Goal: Task Accomplishment & Management: Manage account settings

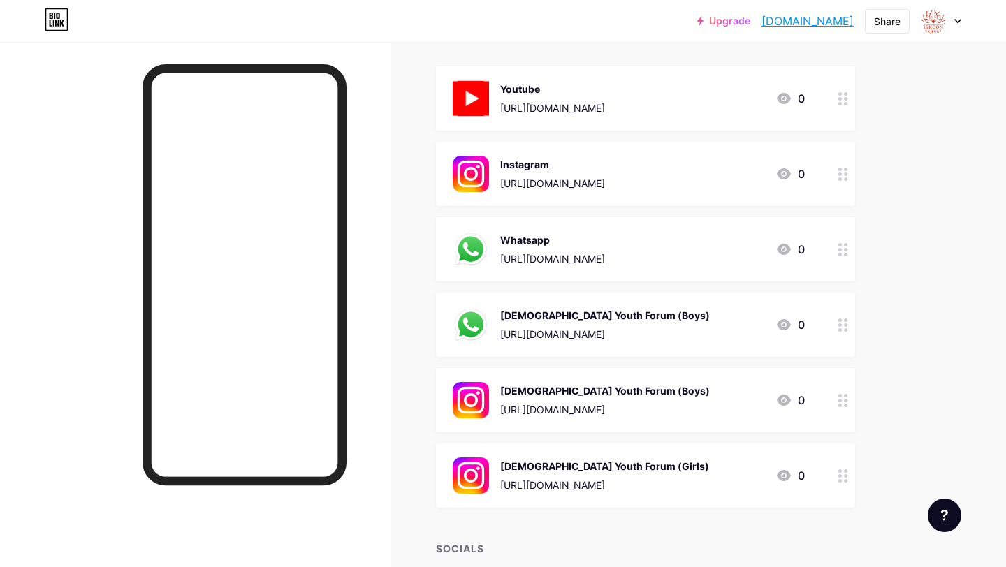
scroll to position [163, 0]
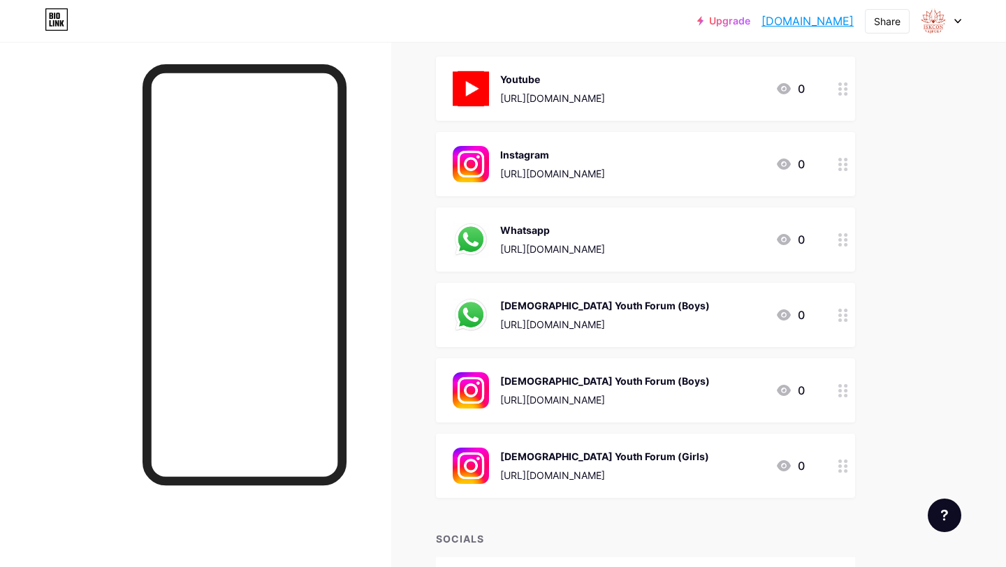
click at [839, 238] on circle at bounding box center [839, 239] width 3 height 3
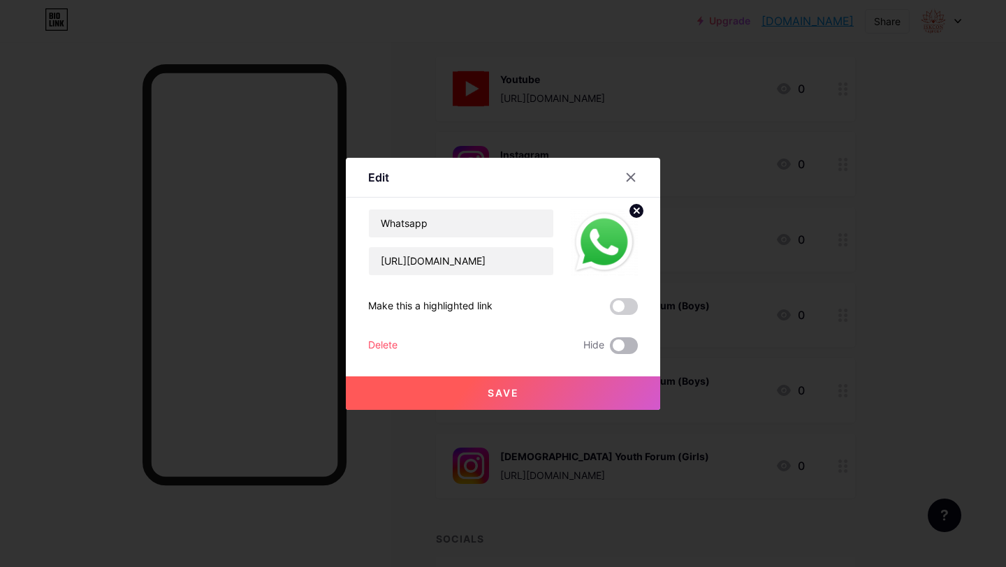
click at [624, 346] on span at bounding box center [624, 345] width 28 height 17
click at [610, 349] on input "checkbox" at bounding box center [610, 349] width 0 height 0
click at [594, 402] on button "Save" at bounding box center [503, 393] width 314 height 34
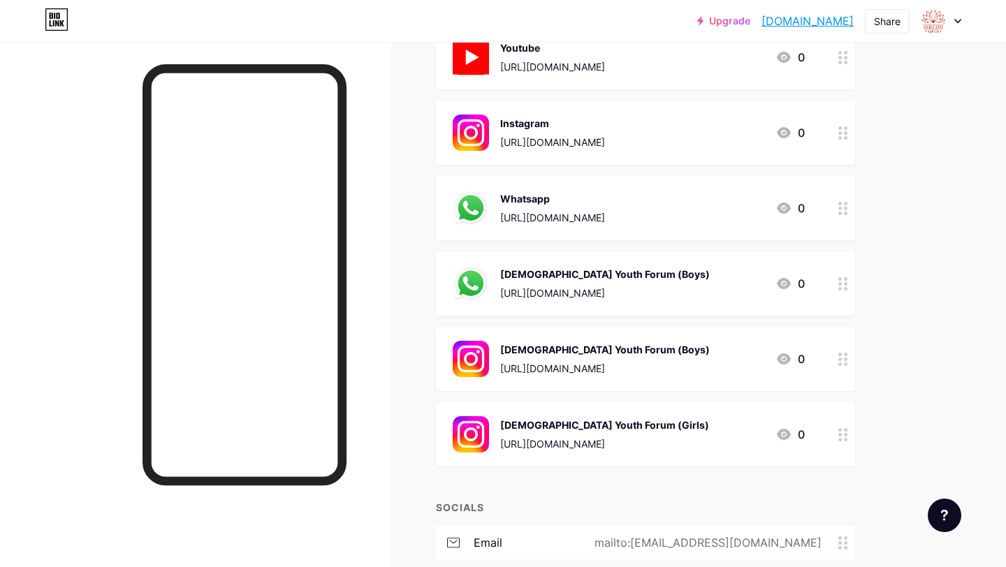
scroll to position [0, 0]
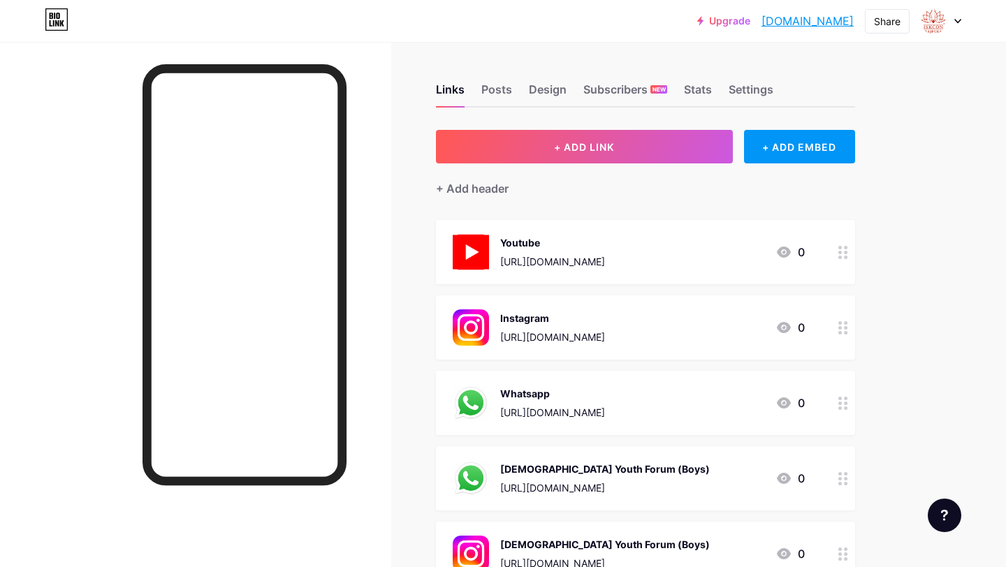
click at [840, 404] on icon at bounding box center [843, 403] width 10 height 13
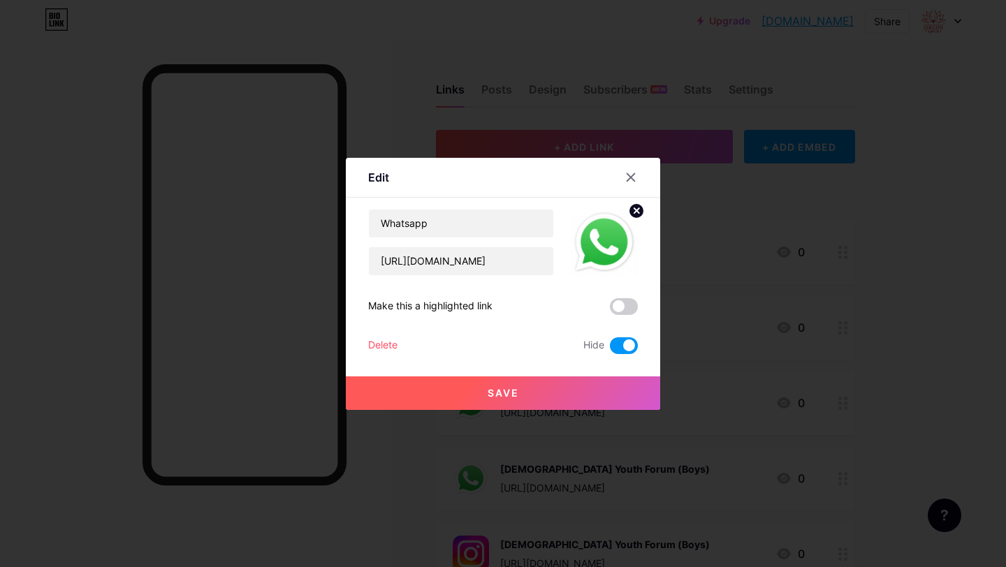
click at [618, 349] on span at bounding box center [624, 345] width 28 height 17
click at [610, 349] on input "checkbox" at bounding box center [610, 349] width 0 height 0
click at [609, 392] on button "Save" at bounding box center [503, 393] width 314 height 34
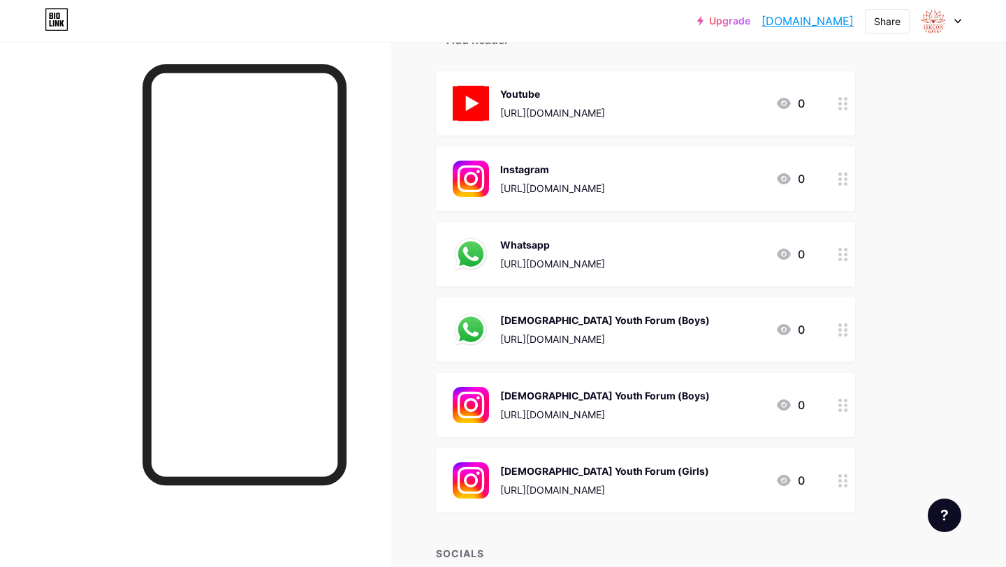
scroll to position [130, 0]
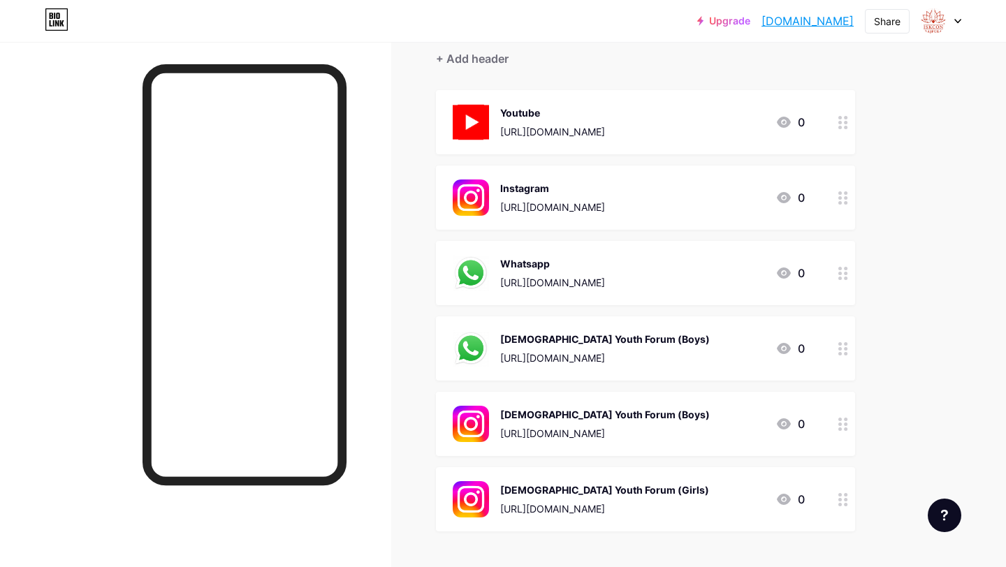
click at [838, 342] on icon at bounding box center [843, 348] width 10 height 13
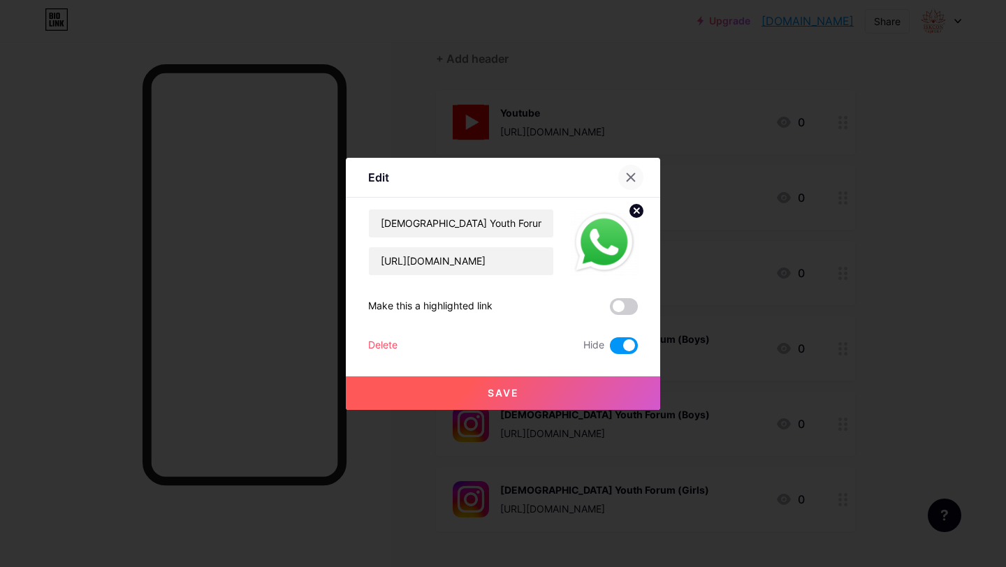
click at [633, 177] on icon at bounding box center [630, 177] width 11 height 11
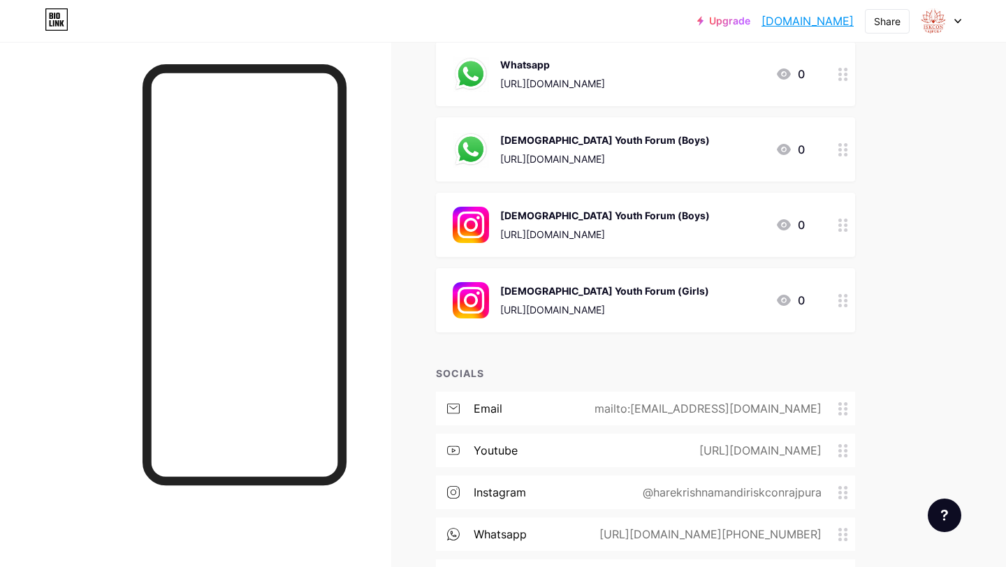
scroll to position [424, 0]
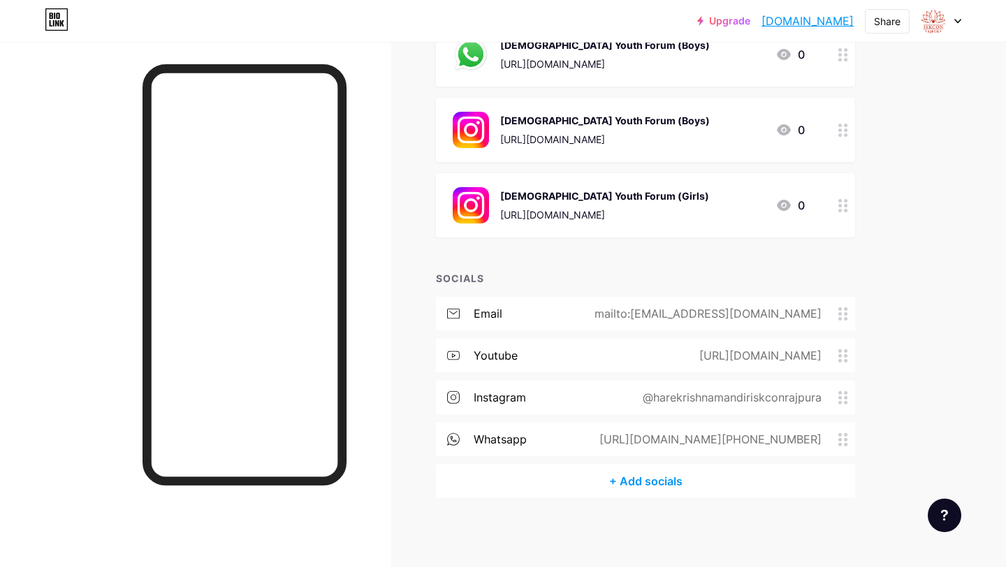
click at [842, 435] on icon at bounding box center [843, 439] width 10 height 13
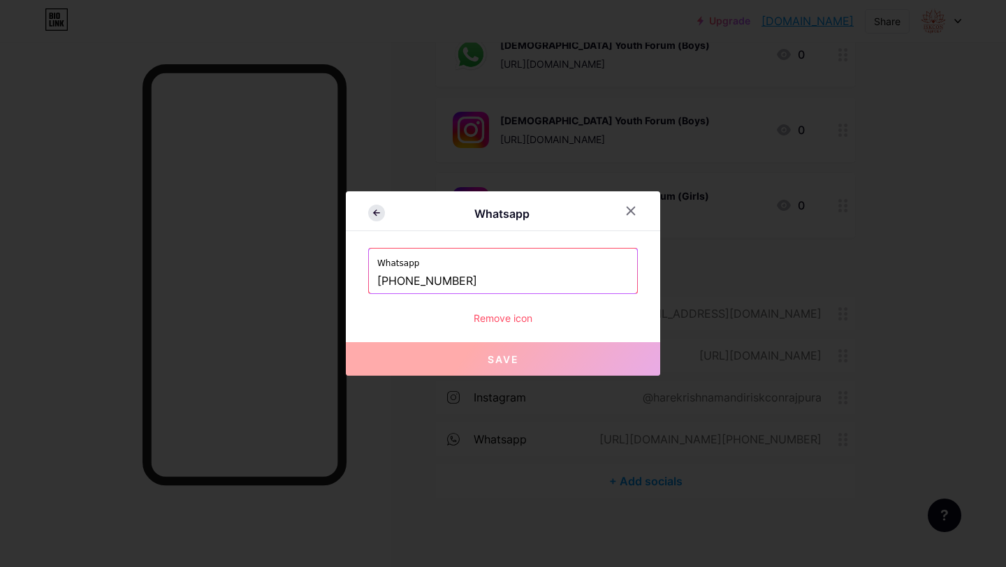
click at [375, 220] on icon at bounding box center [376, 213] width 17 height 17
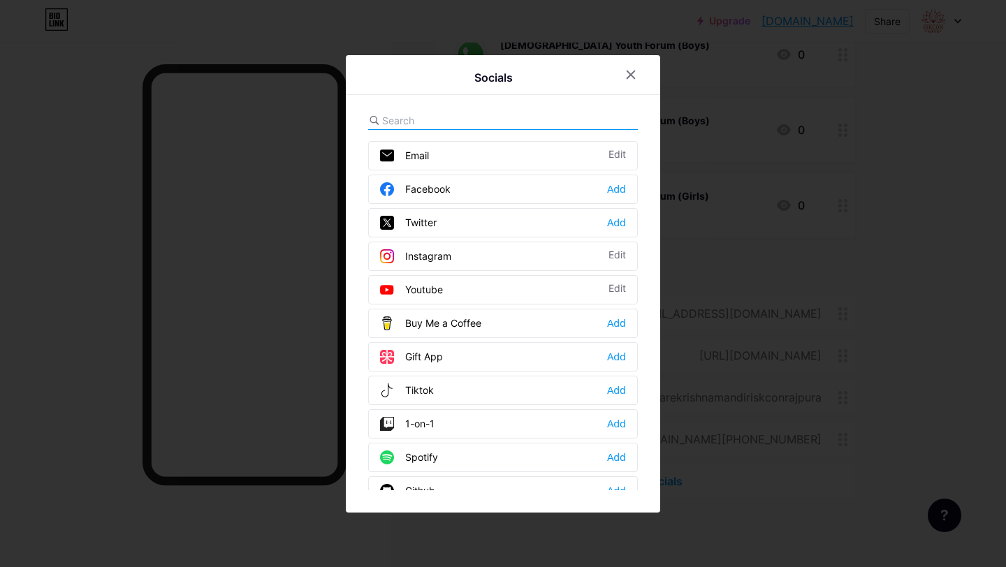
click at [772, 368] on div at bounding box center [503, 283] width 1006 height 567
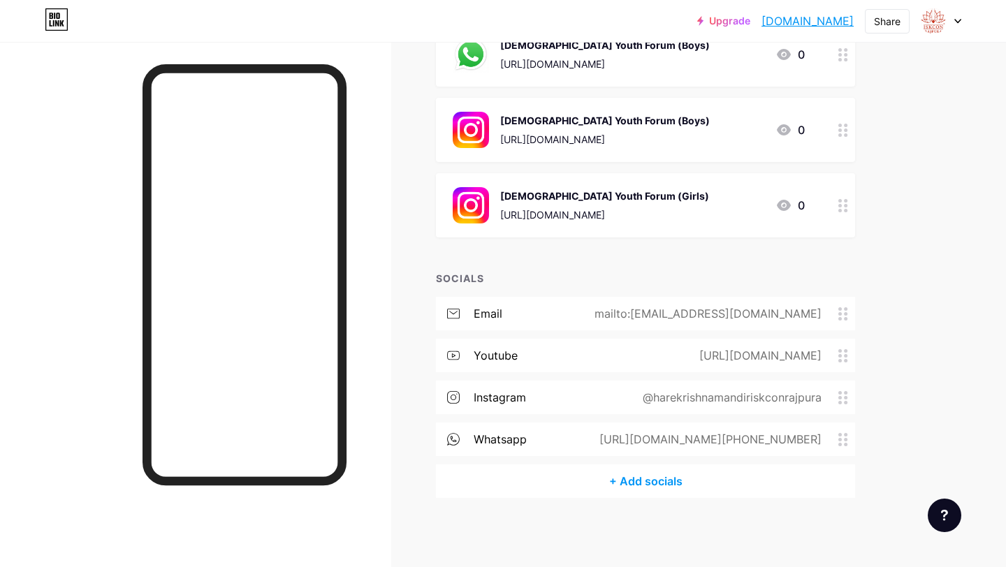
click at [836, 436] on div "[URL][DOMAIN_NAME][PHONE_NUMBER]" at bounding box center [707, 439] width 261 height 17
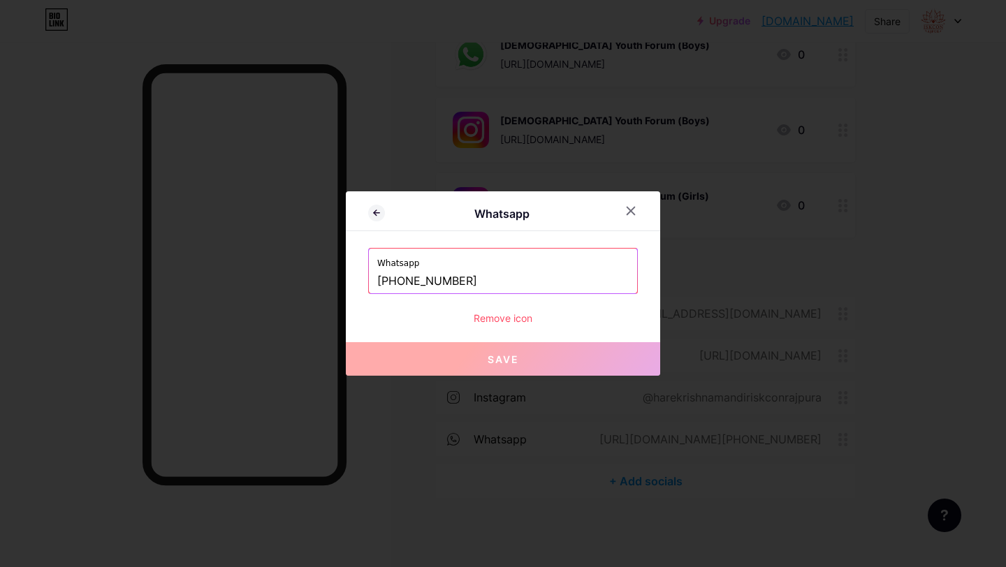
click at [490, 318] on div "Remove icon" at bounding box center [503, 318] width 270 height 15
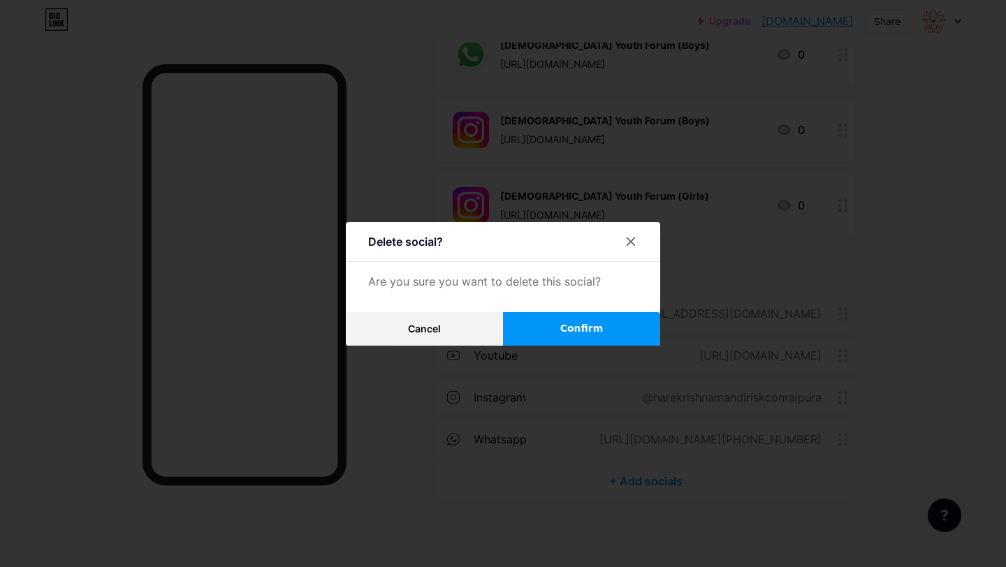
click at [542, 332] on button "Confirm" at bounding box center [581, 329] width 157 height 34
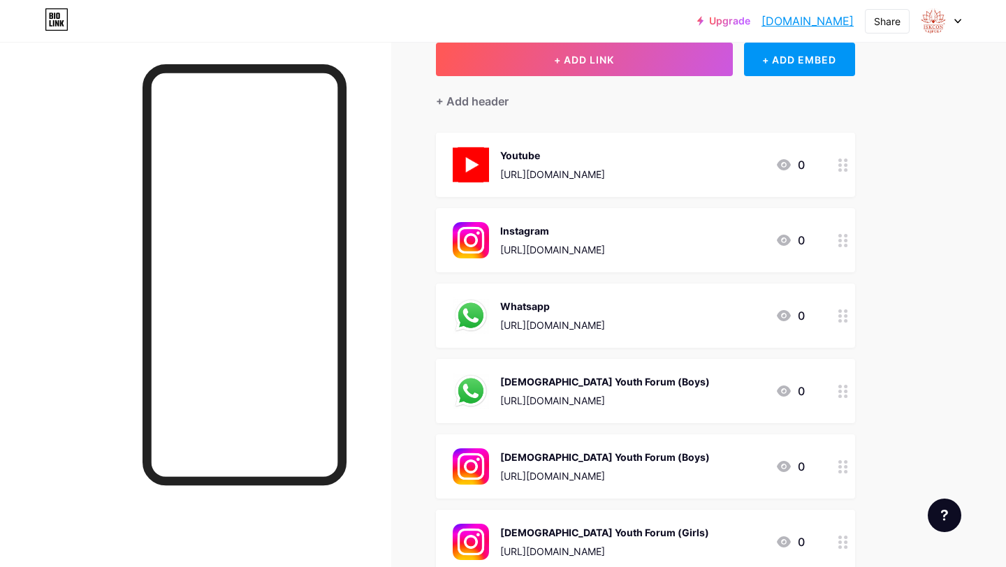
scroll to position [0, 0]
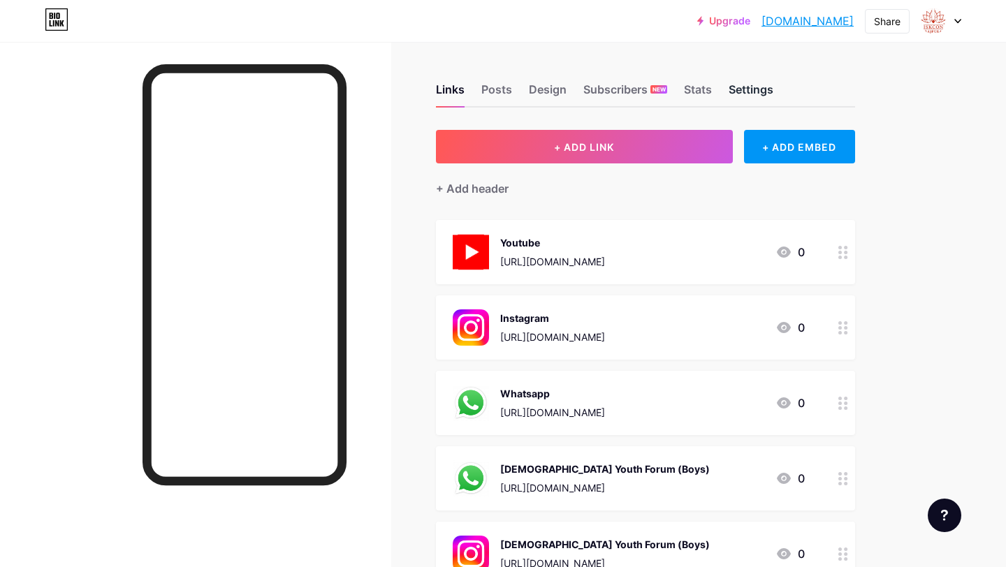
click at [761, 85] on div "Settings" at bounding box center [750, 93] width 45 height 25
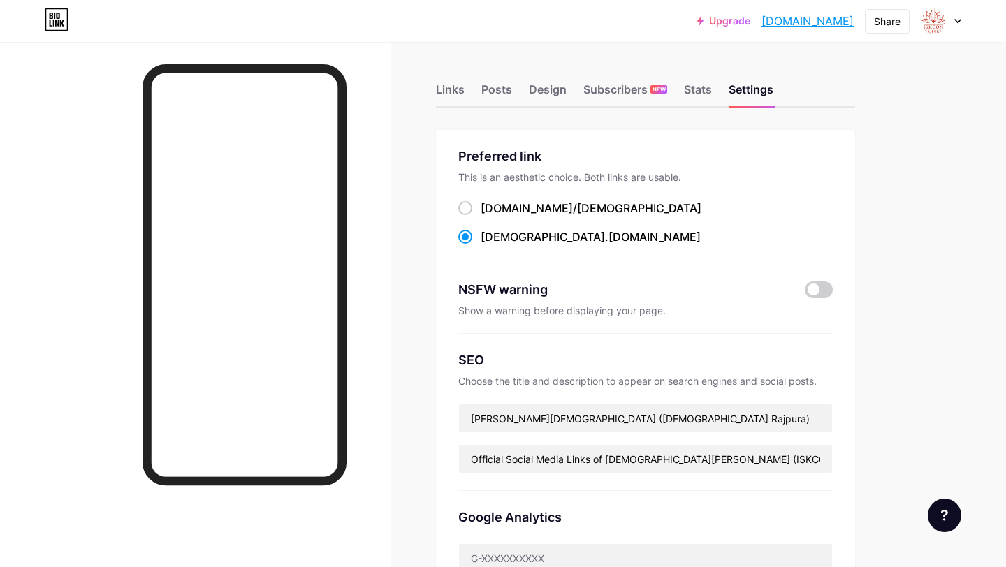
drag, startPoint x: 600, startPoint y: 237, endPoint x: 538, endPoint y: 251, distance: 63.6
click at [538, 251] on div "Preferred link This is an aesthetic choice. Both links are usable. [DOMAIN_NAME…" at bounding box center [645, 205] width 374 height 117
click at [453, 96] on div "Links" at bounding box center [450, 93] width 29 height 25
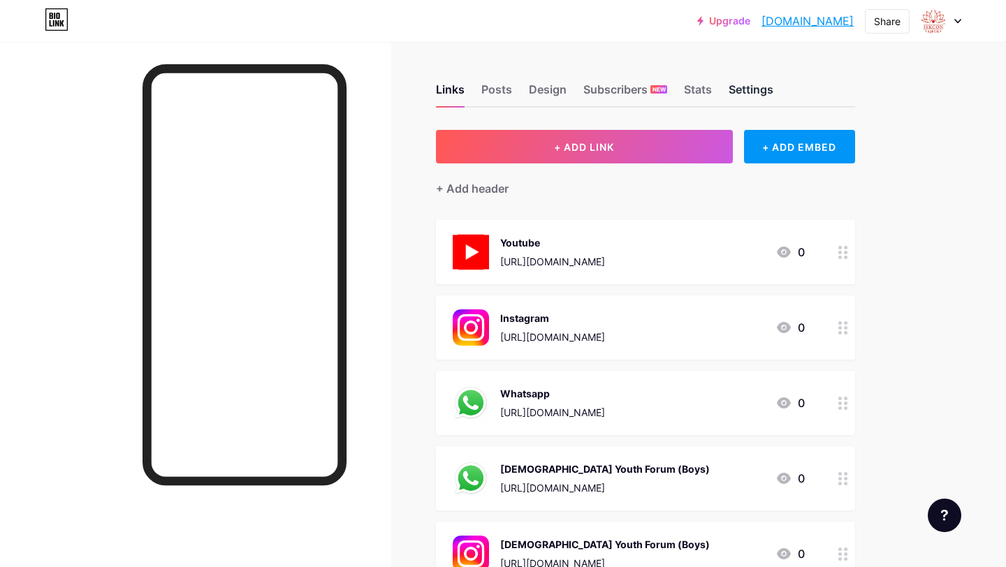
click at [754, 88] on div "Settings" at bounding box center [750, 93] width 45 height 25
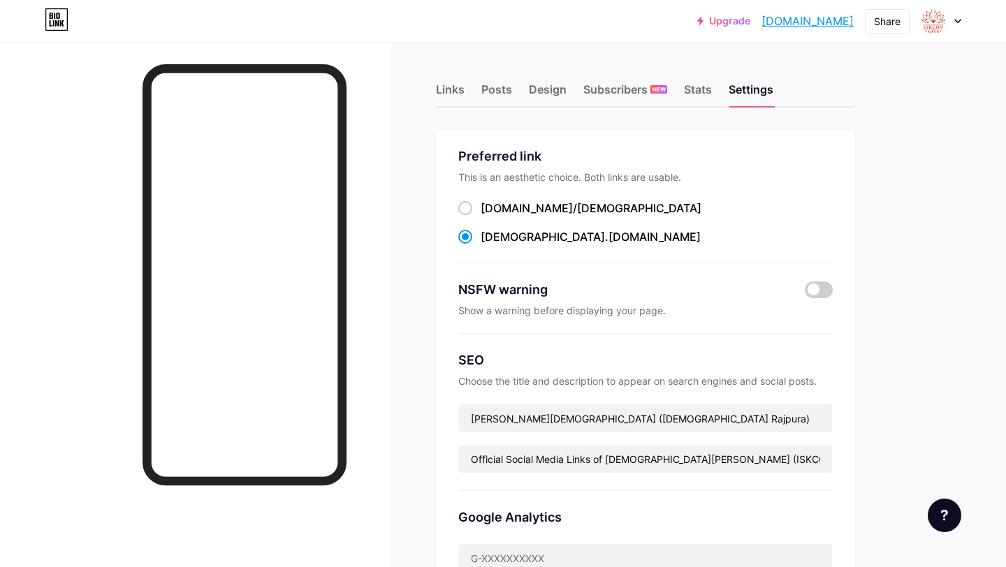
click at [775, 19] on link "[DOMAIN_NAME]" at bounding box center [807, 21] width 92 height 17
drag, startPoint x: 736, startPoint y: 19, endPoint x: 860, endPoint y: 16, distance: 123.6
click at [860, 16] on div "Upgrade iskconrajpura.b... [DOMAIN_NAME] Share Switch accounts [PERSON_NAME] Ma…" at bounding box center [829, 20] width 264 height 25
click at [857, 70] on div "Links Posts Design Subscribers NEW Stats Settings Preferred link This is an aes…" at bounding box center [456, 568] width 913 height 1052
drag, startPoint x: 857, startPoint y: 21, endPoint x: 743, endPoint y: 17, distance: 113.9
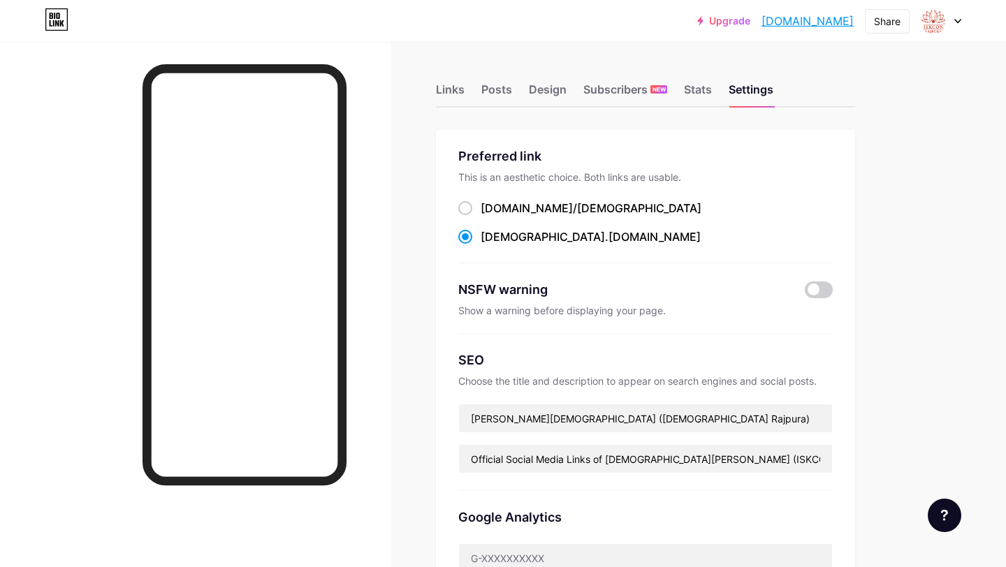
click at [742, 17] on div "Upgrade iskconrajpura.b... [DOMAIN_NAME] Share Switch accounts [PERSON_NAME] Ma…" at bounding box center [829, 20] width 264 height 25
copy link "[DOMAIN_NAME]"
click at [457, 86] on div "Links" at bounding box center [450, 93] width 29 height 25
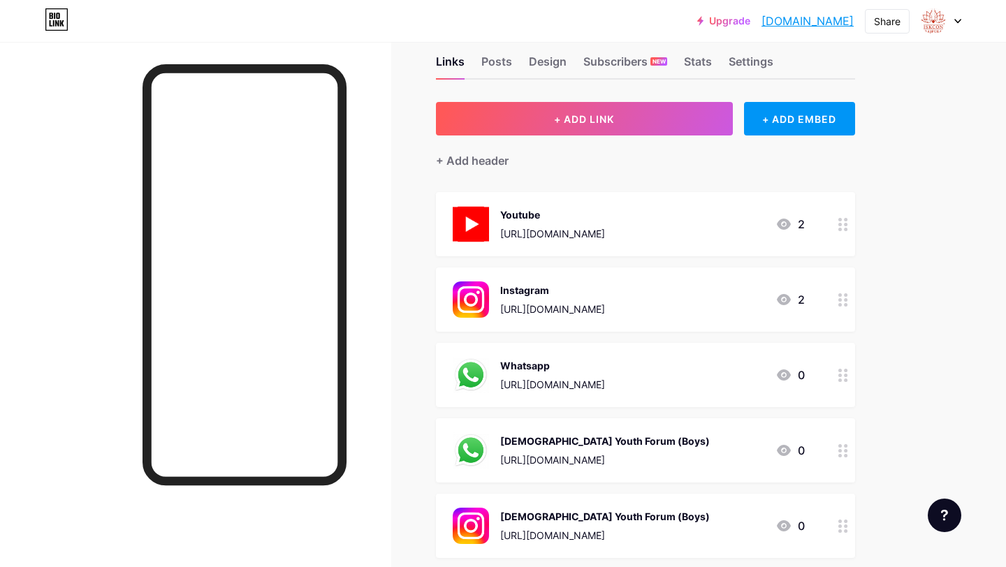
scroll to position [33, 0]
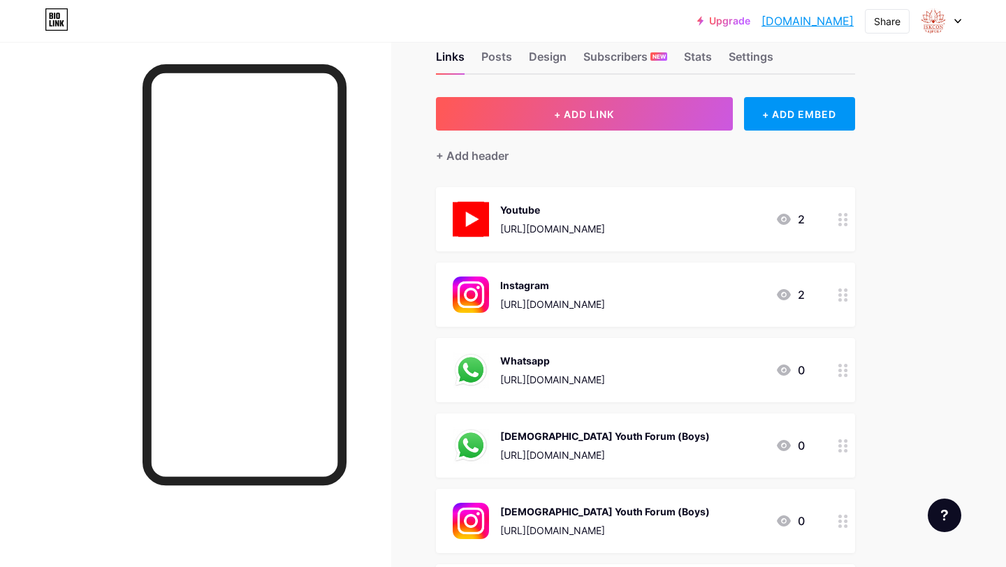
click at [846, 444] on circle at bounding box center [845, 445] width 3 height 3
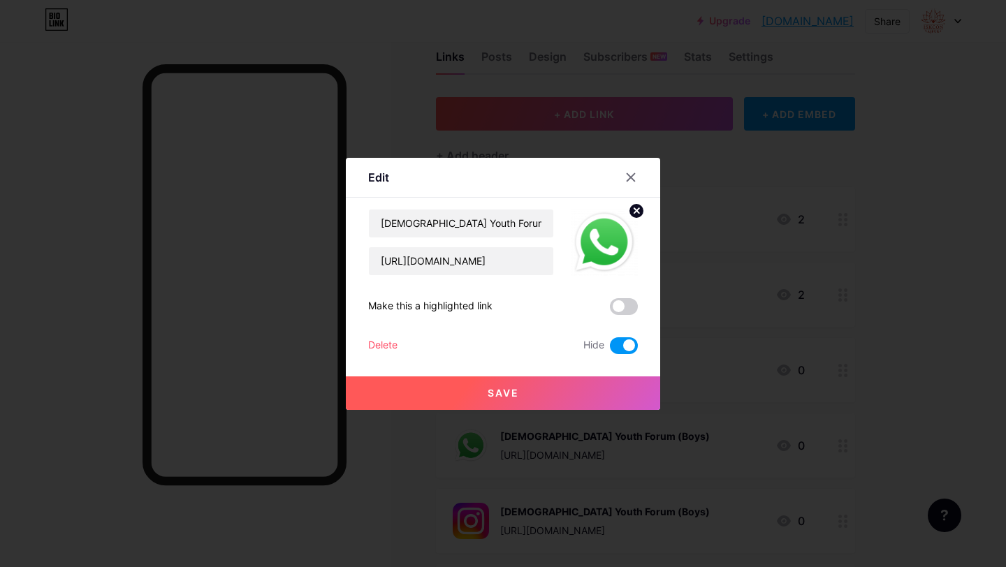
click at [383, 340] on div "Delete" at bounding box center [382, 345] width 29 height 17
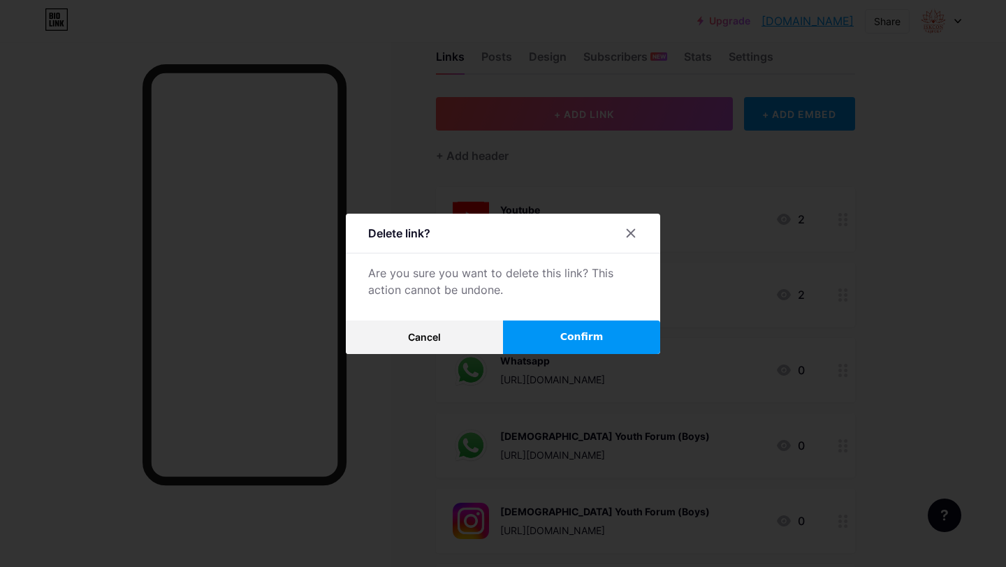
click at [529, 337] on button "Confirm" at bounding box center [581, 338] width 157 height 34
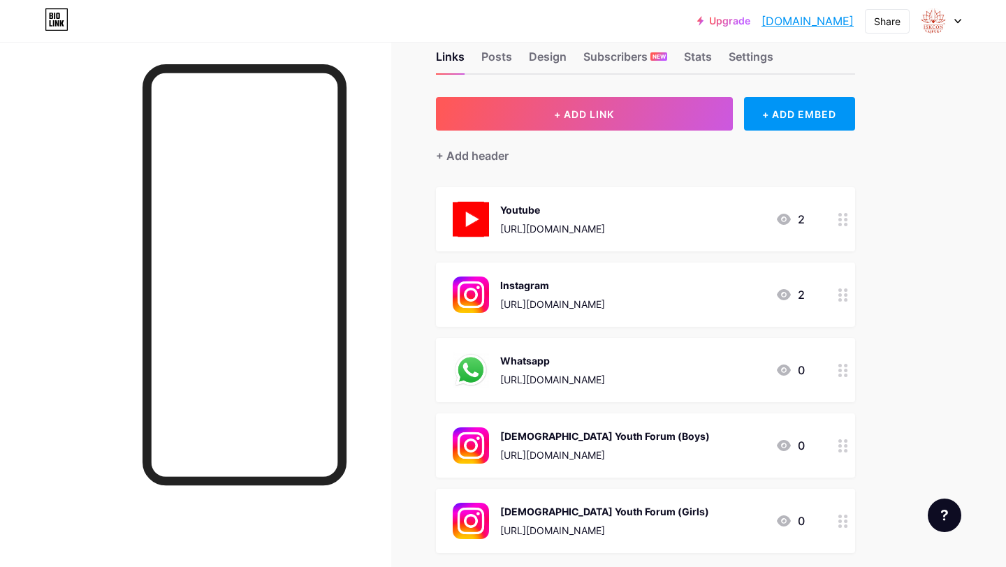
scroll to position [0, 0]
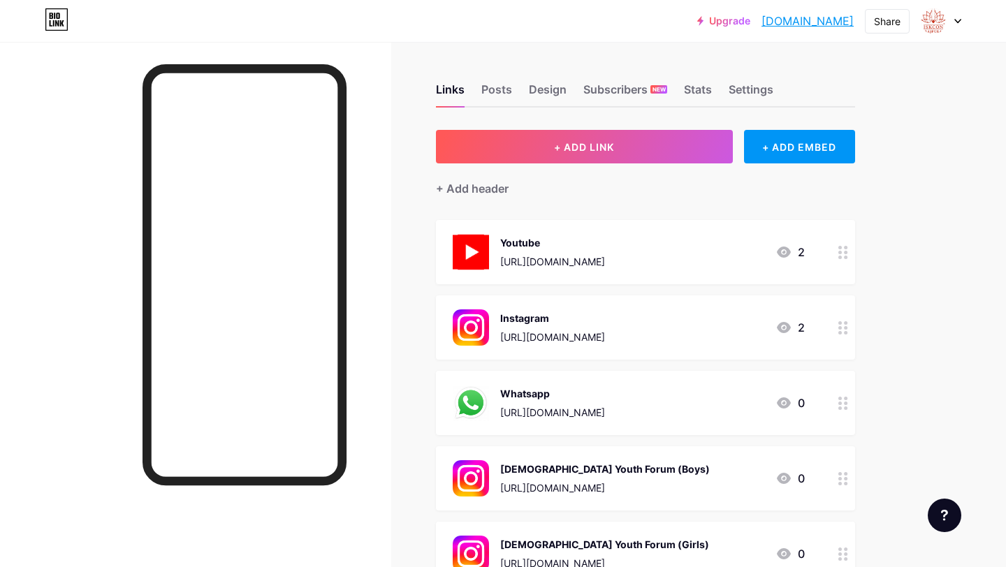
click at [761, 25] on link "[DOMAIN_NAME]" at bounding box center [807, 21] width 92 height 17
click at [748, 87] on div "Settings" at bounding box center [750, 93] width 45 height 25
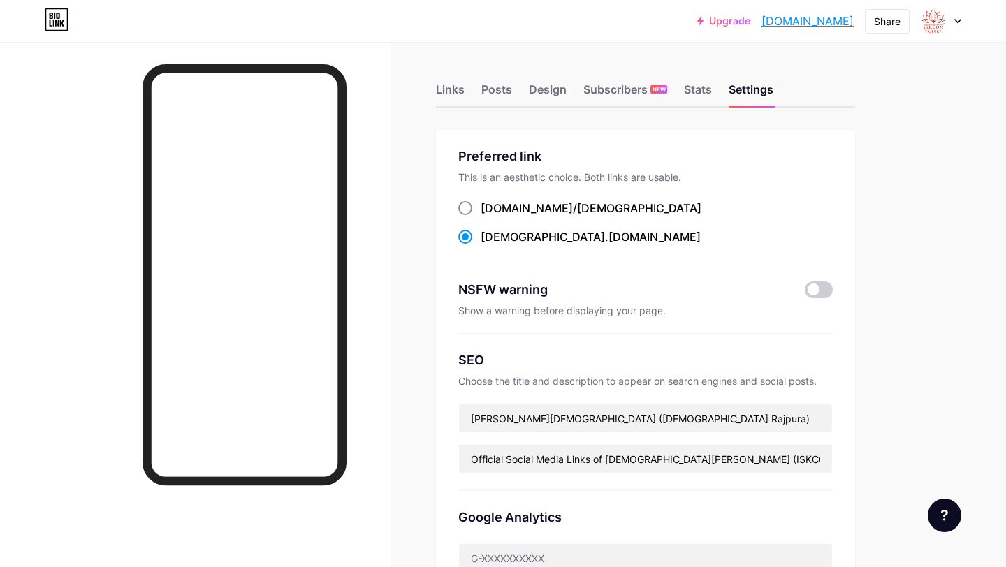
click at [577, 213] on span "[DEMOGRAPHIC_DATA]" at bounding box center [639, 208] width 124 height 14
click at [490, 216] on input "bio.link/ iskconrajpura" at bounding box center [484, 220] width 9 height 9
radio input "true"
click at [545, 235] on span "[DEMOGRAPHIC_DATA]" at bounding box center [542, 237] width 124 height 14
click at [490, 245] on input "iskconrajpura .bio.link" at bounding box center [484, 249] width 9 height 9
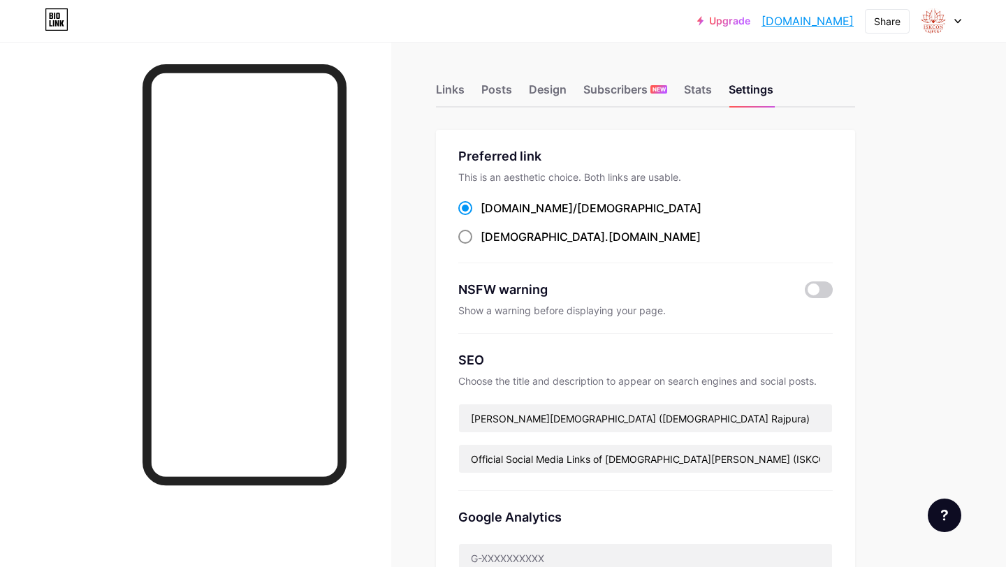
radio input "true"
click at [577, 207] on span "[DEMOGRAPHIC_DATA]" at bounding box center [639, 208] width 124 height 14
click at [490, 216] on input "bio.link/ iskconrajpura" at bounding box center [484, 220] width 9 height 9
radio input "true"
click at [553, 244] on div "iskconrajpura .bio.link" at bounding box center [590, 236] width 220 height 17
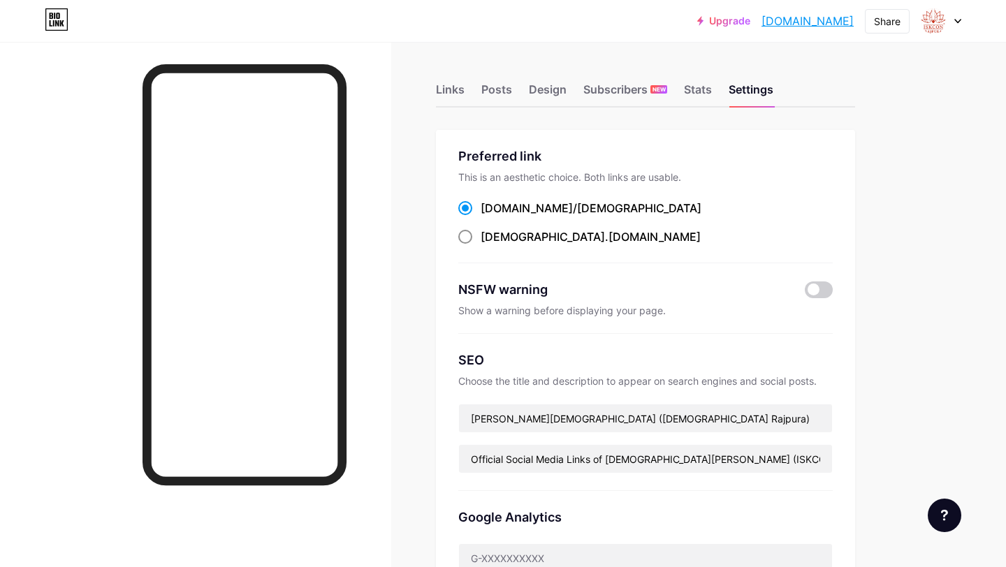
click at [490, 245] on input "iskconrajpura .bio.link" at bounding box center [484, 249] width 9 height 9
radio input "true"
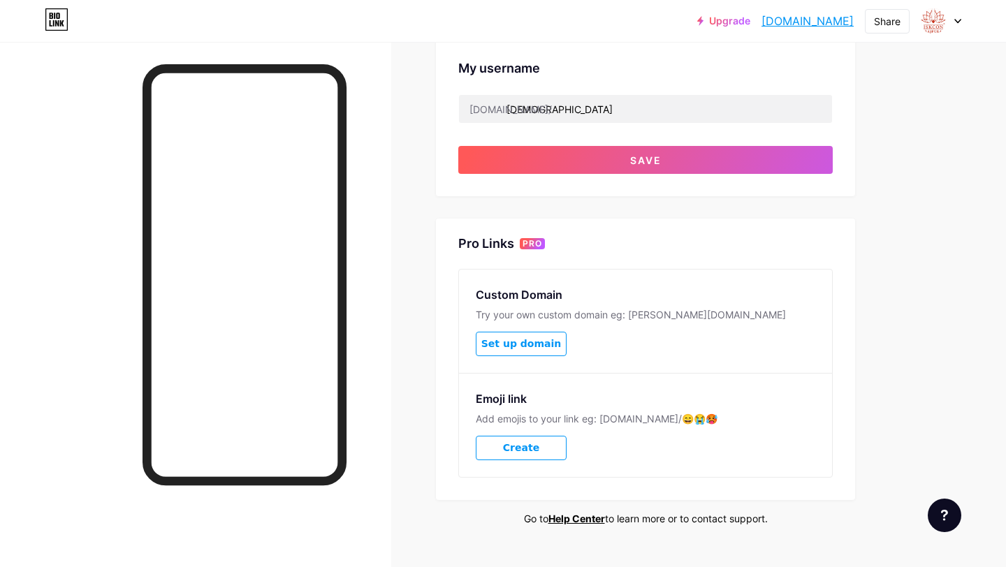
scroll to position [548, 0]
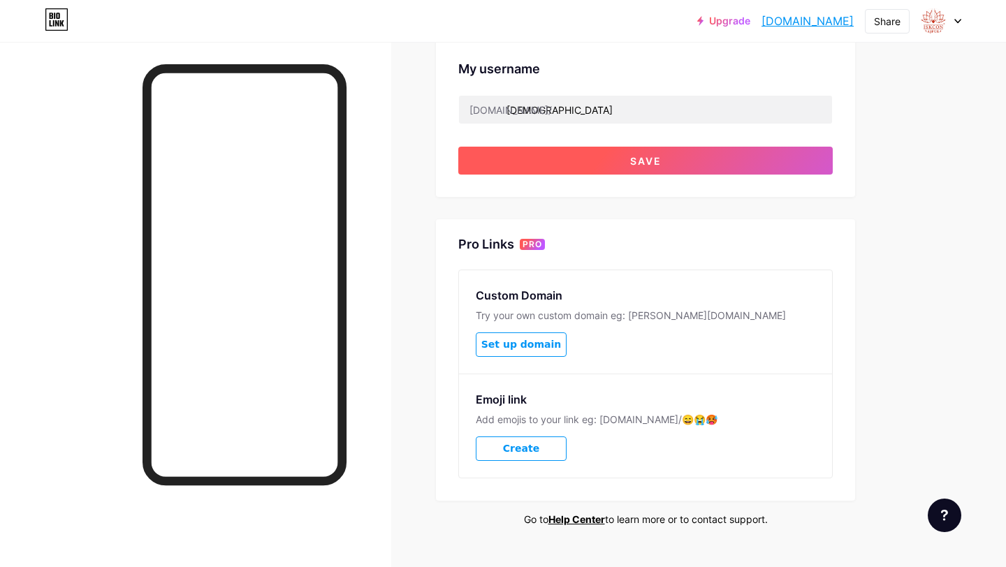
click at [588, 163] on button "Save" at bounding box center [645, 161] width 374 height 28
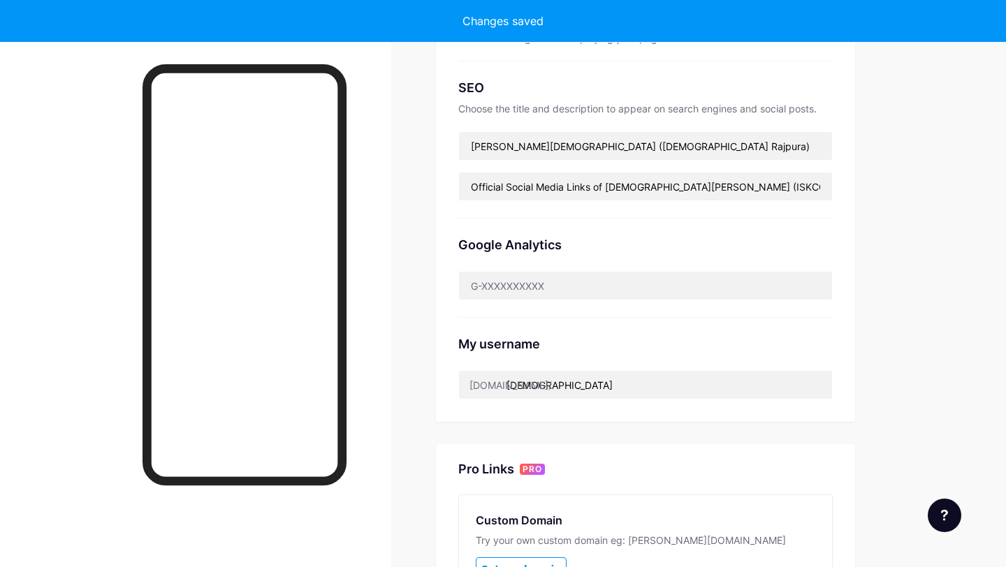
scroll to position [0, 0]
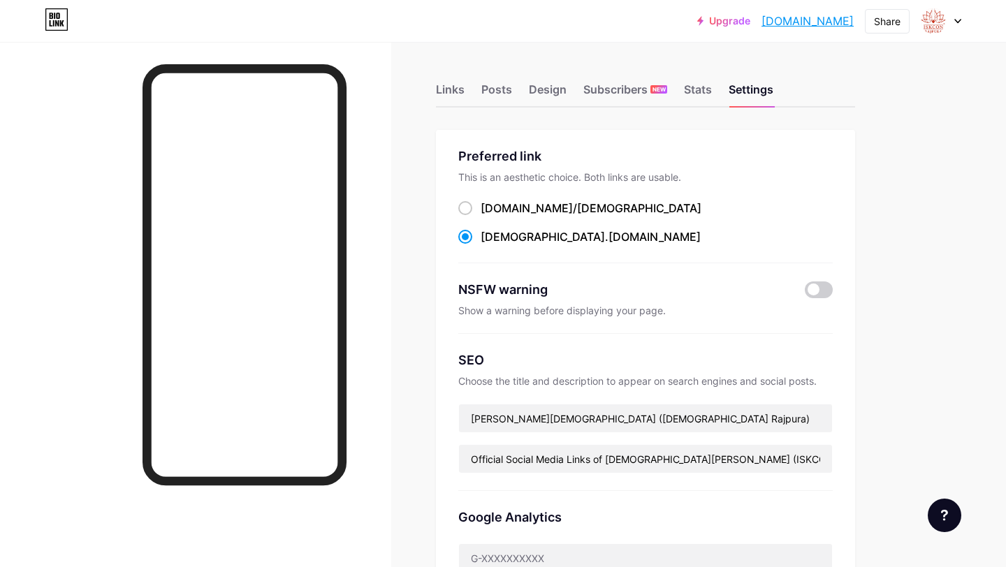
drag, startPoint x: 775, startPoint y: 22, endPoint x: 828, endPoint y: 41, distance: 55.7
drag, startPoint x: 855, startPoint y: 21, endPoint x: 742, endPoint y: 22, distance: 112.4
click at [742, 22] on div "Upgrade iskconrajpura.b... [DOMAIN_NAME] Share Switch accounts [PERSON_NAME] Ma…" at bounding box center [829, 20] width 264 height 25
copy link "[DOMAIN_NAME]"
